Goal: Task Accomplishment & Management: Complete application form

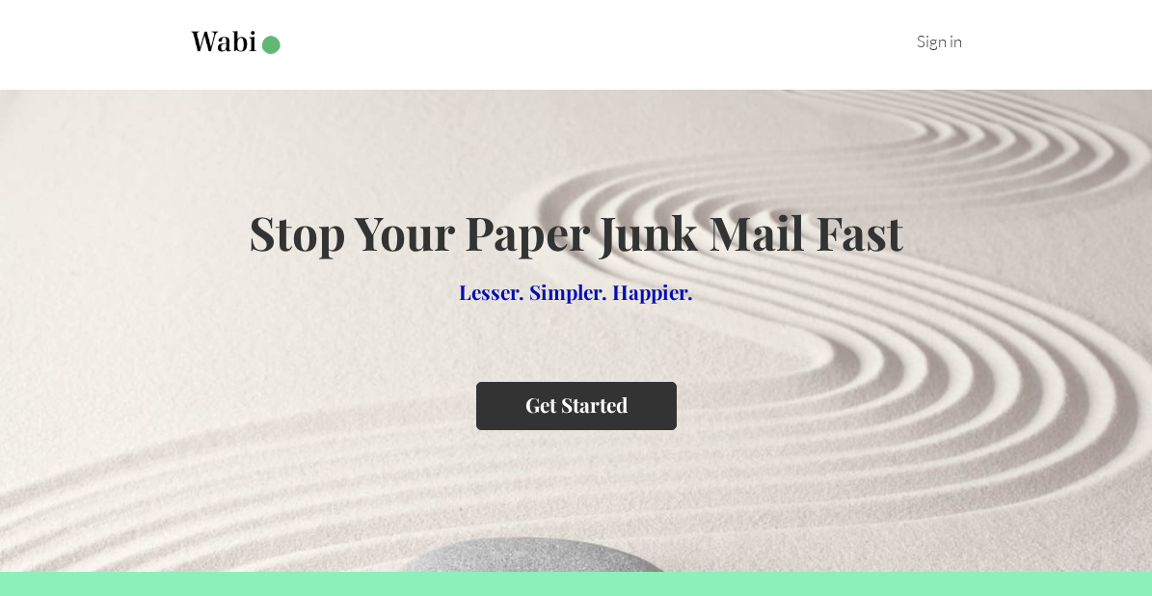
click at [576, 405] on button "Get Started" at bounding box center [576, 405] width 200 height 47
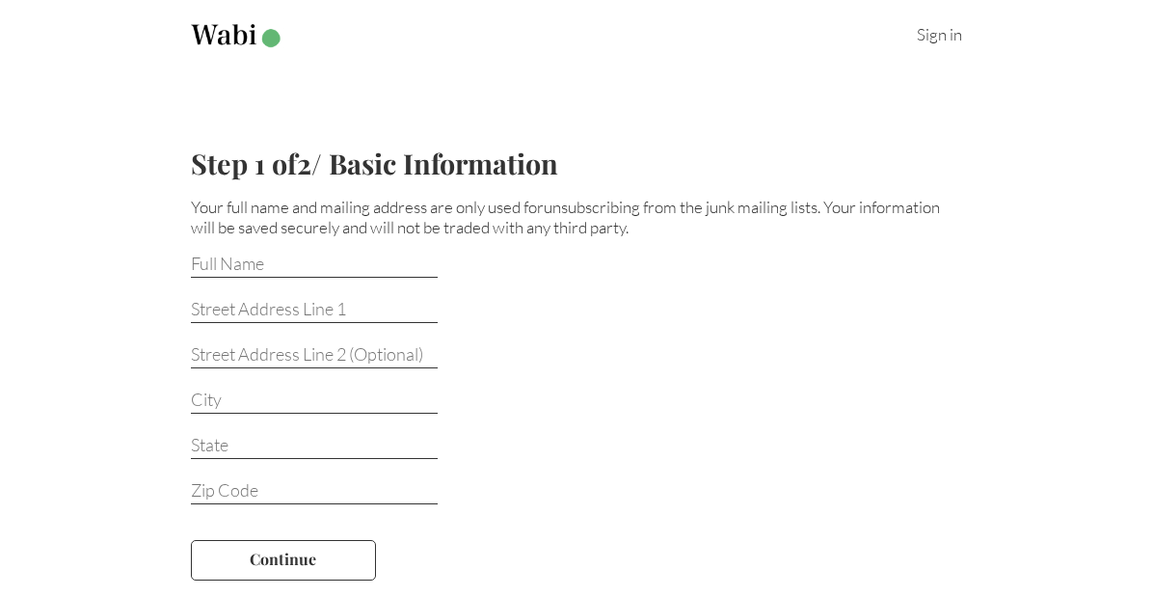
scroll to position [5, 0]
drag, startPoint x: 297, startPoint y: 260, endPoint x: 259, endPoint y: 260, distance: 37.6
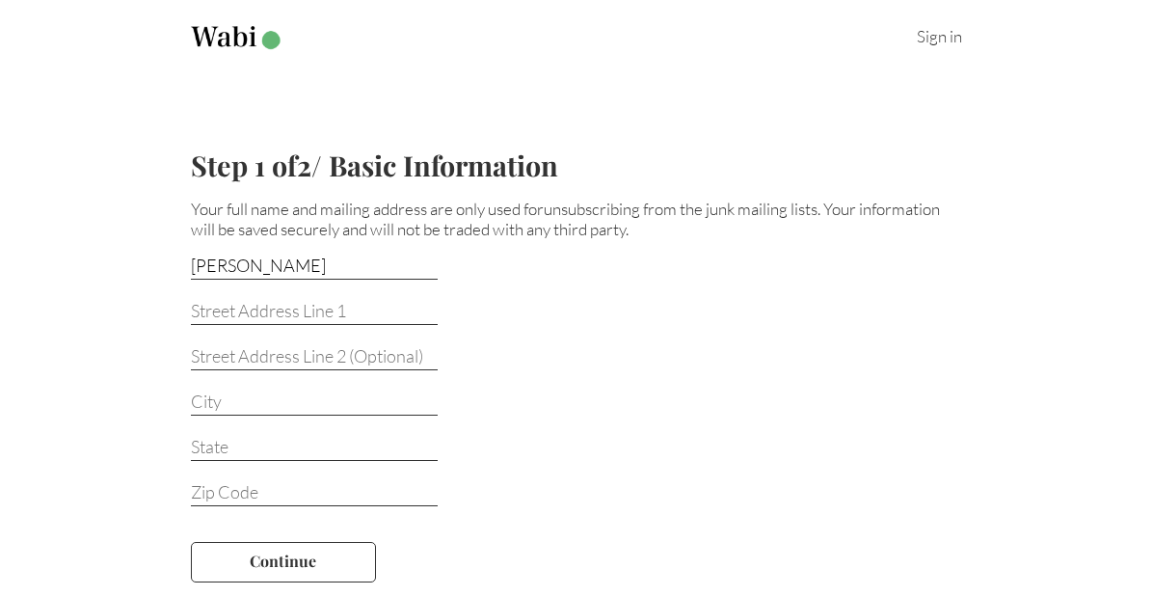
type input "[PERSON_NAME]"
type input "[GEOGRAPHIC_DATA]."
type input "Ap"
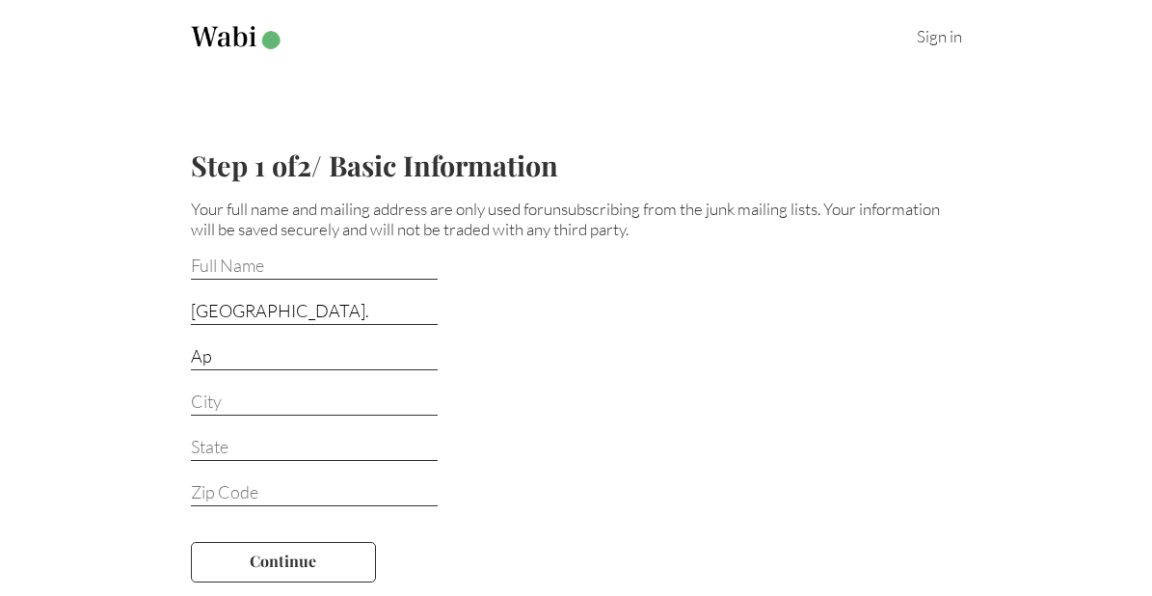
type input "[PERSON_NAME]"
click at [295, 363] on input "Ap" at bounding box center [314, 357] width 247 height 25
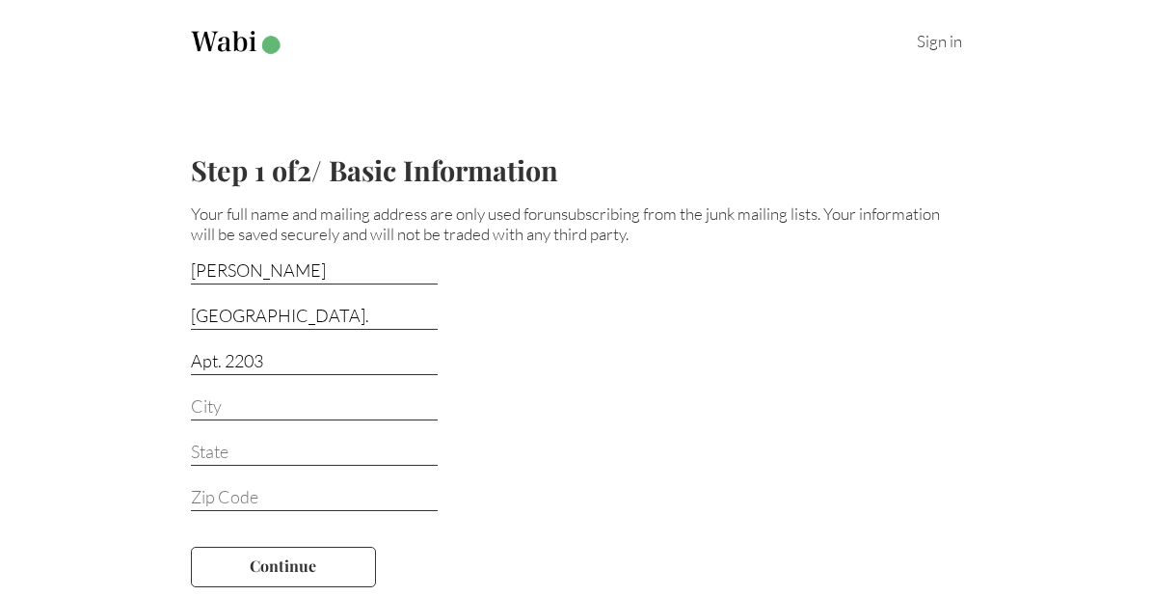
type input "Apt. 2203"
type input "[GEOGRAPHIC_DATA]"
type input "LA"
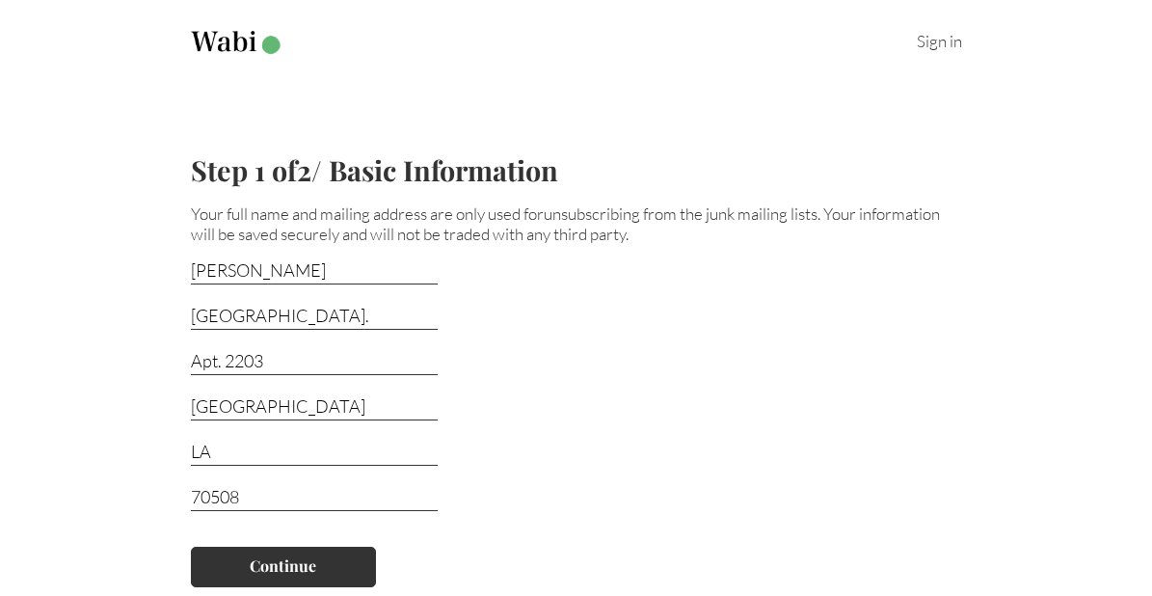
type input "70508"
click at [314, 561] on button "Continue" at bounding box center [283, 566] width 185 height 40
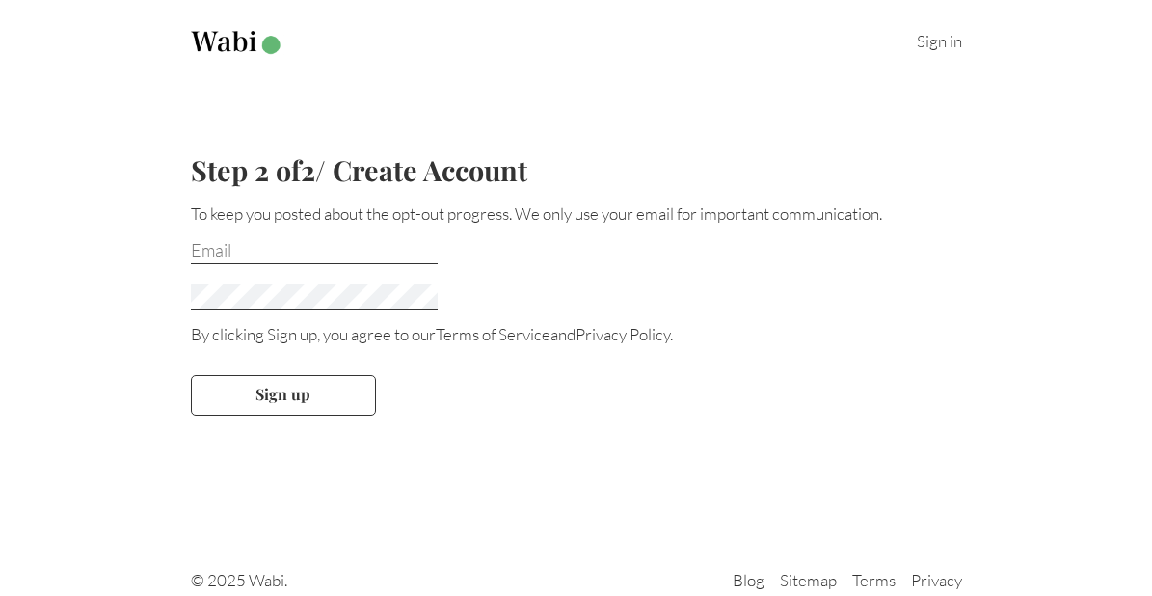
click at [537, 457] on div "Step 2 of 2 / Create Account To keep you posted about the opt-out progress. We …" at bounding box center [576, 298] width 833 height 357
click at [359, 251] on input "email" at bounding box center [314, 251] width 247 height 25
click at [531, 279] on form "By clicking Sign up, you agree to our Terms of Service and Privacy Policy . Sig…" at bounding box center [576, 335] width 771 height 223
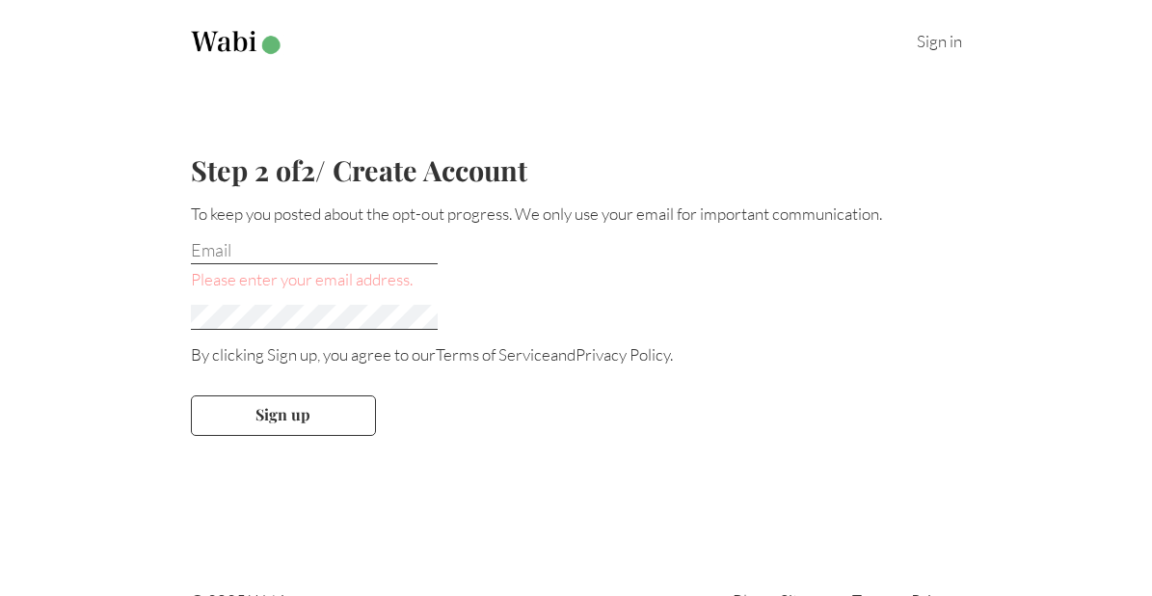
click at [338, 252] on input "email" at bounding box center [314, 251] width 247 height 25
type input "[EMAIL_ADDRESS]. com"
click at [450, 320] on div at bounding box center [576, 311] width 771 height 45
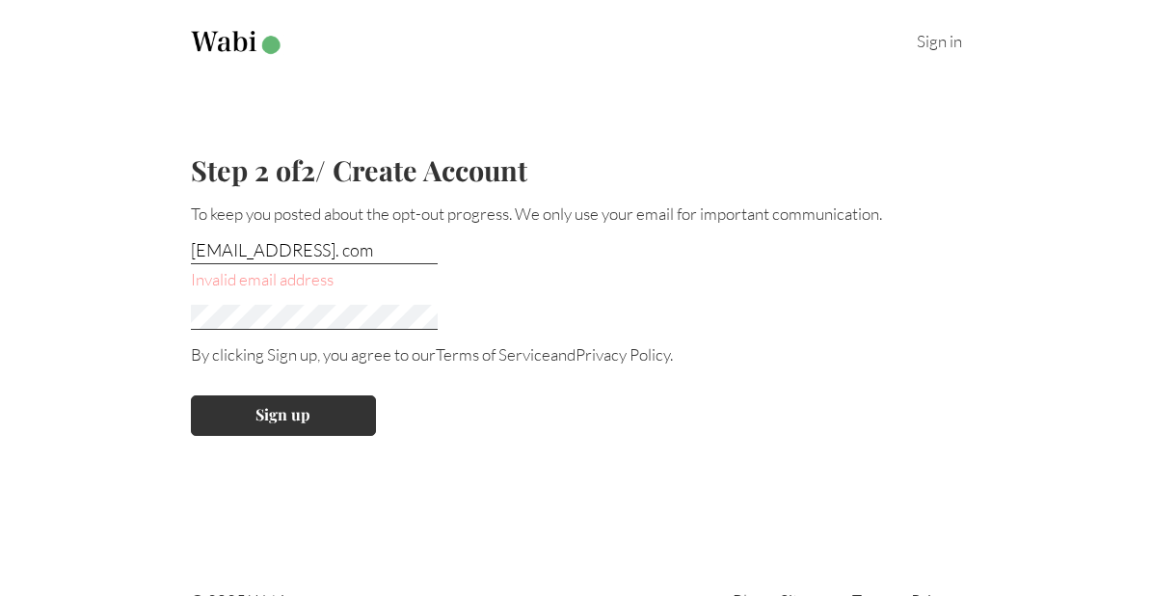
click at [310, 408] on button "Sign up" at bounding box center [283, 415] width 185 height 40
click at [286, 418] on button "Sign up" at bounding box center [283, 415] width 185 height 40
click at [305, 421] on button "Sign up" at bounding box center [283, 415] width 185 height 40
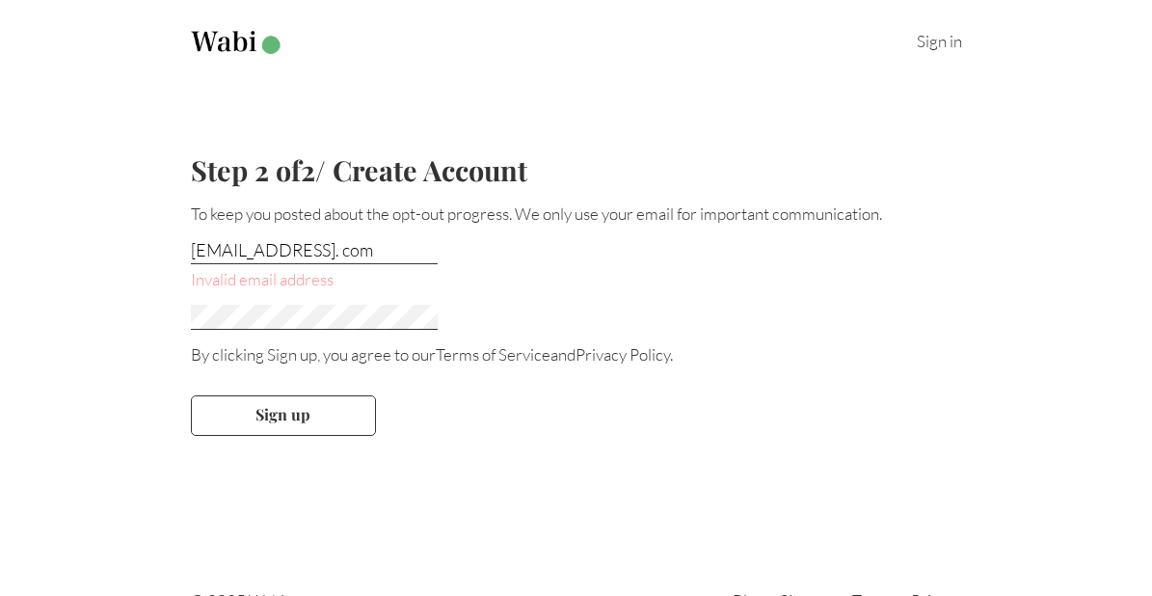
click at [299, 287] on div "Invalid email address" at bounding box center [576, 279] width 771 height 20
click at [363, 252] on input "[EMAIL_ADDRESS]. com" at bounding box center [314, 251] width 247 height 25
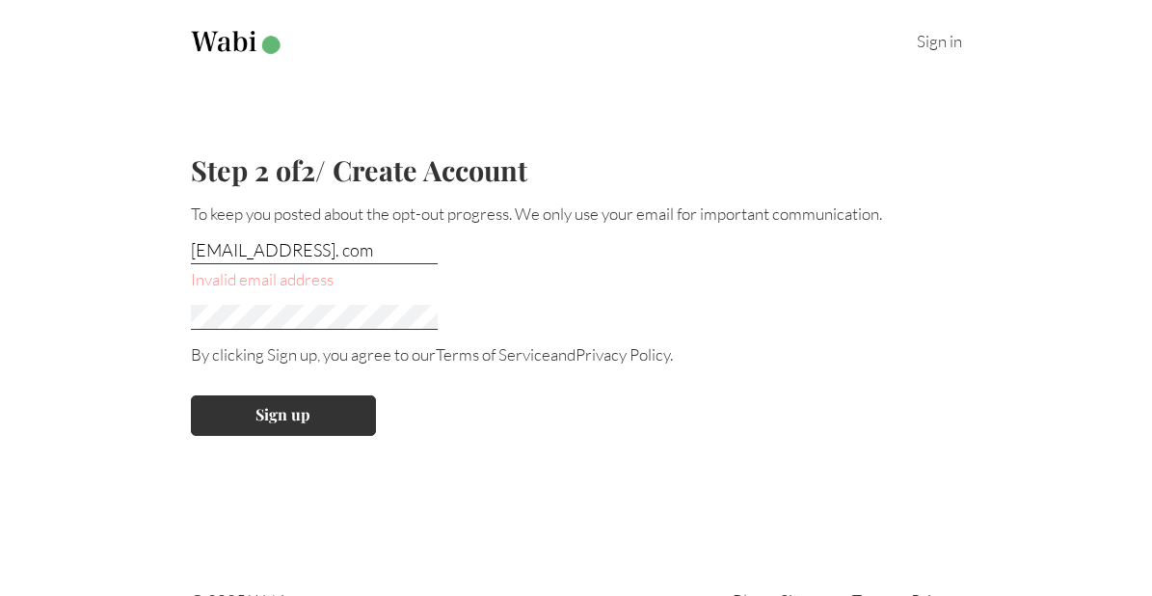
scroll to position [2, 1]
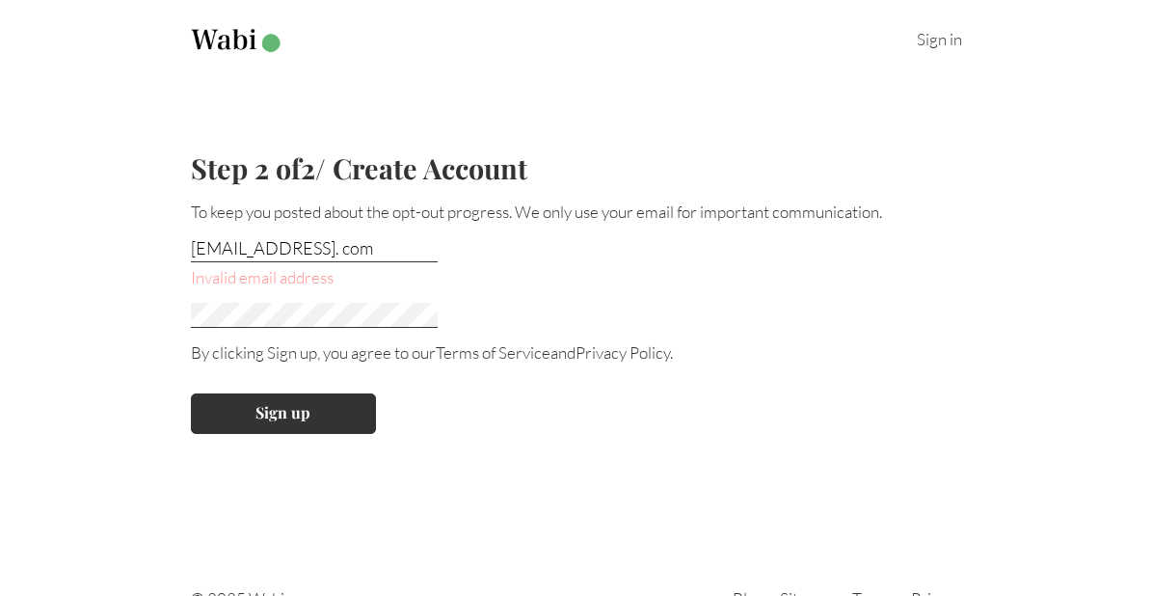
click at [308, 399] on button "Sign up" at bounding box center [283, 413] width 185 height 40
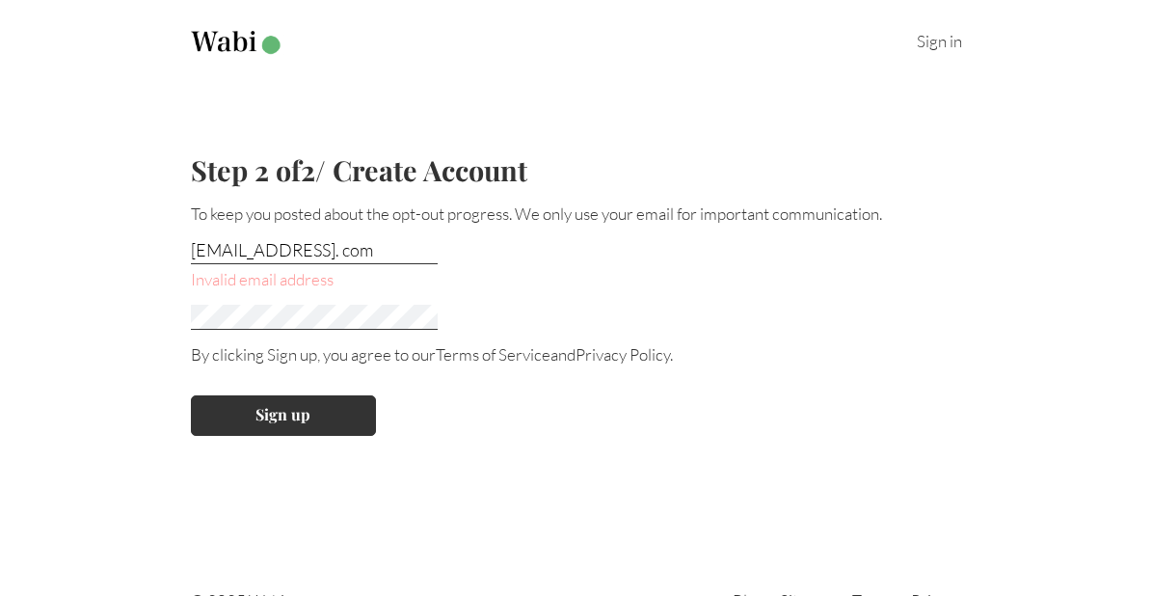
click at [279, 407] on button "Sign up" at bounding box center [283, 415] width 185 height 40
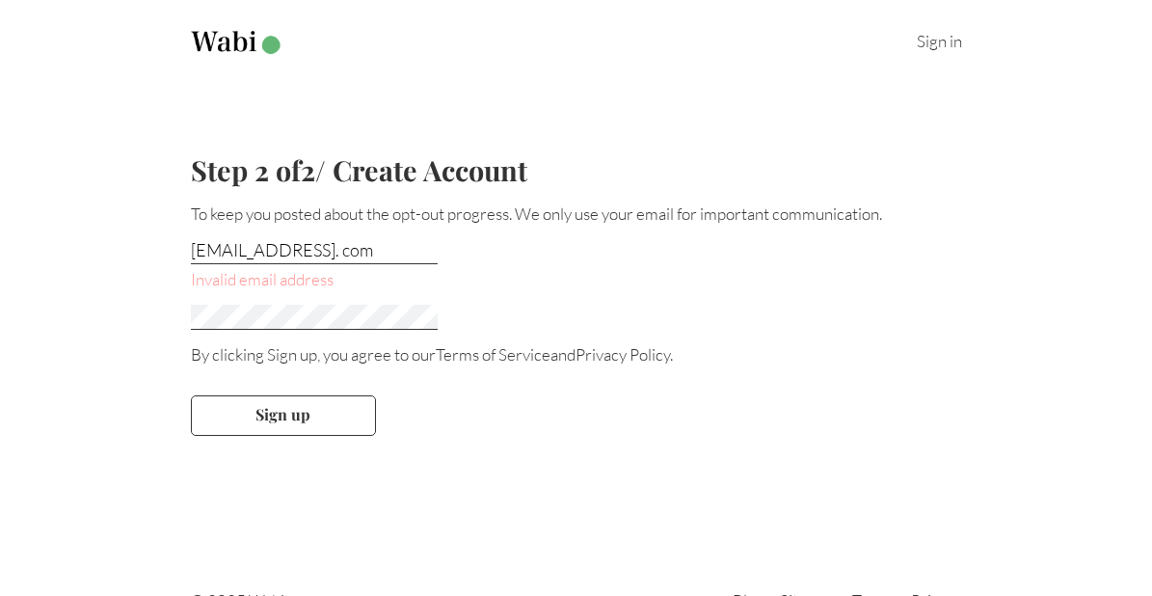
scroll to position [0, 0]
